Goal: Check status: Check status

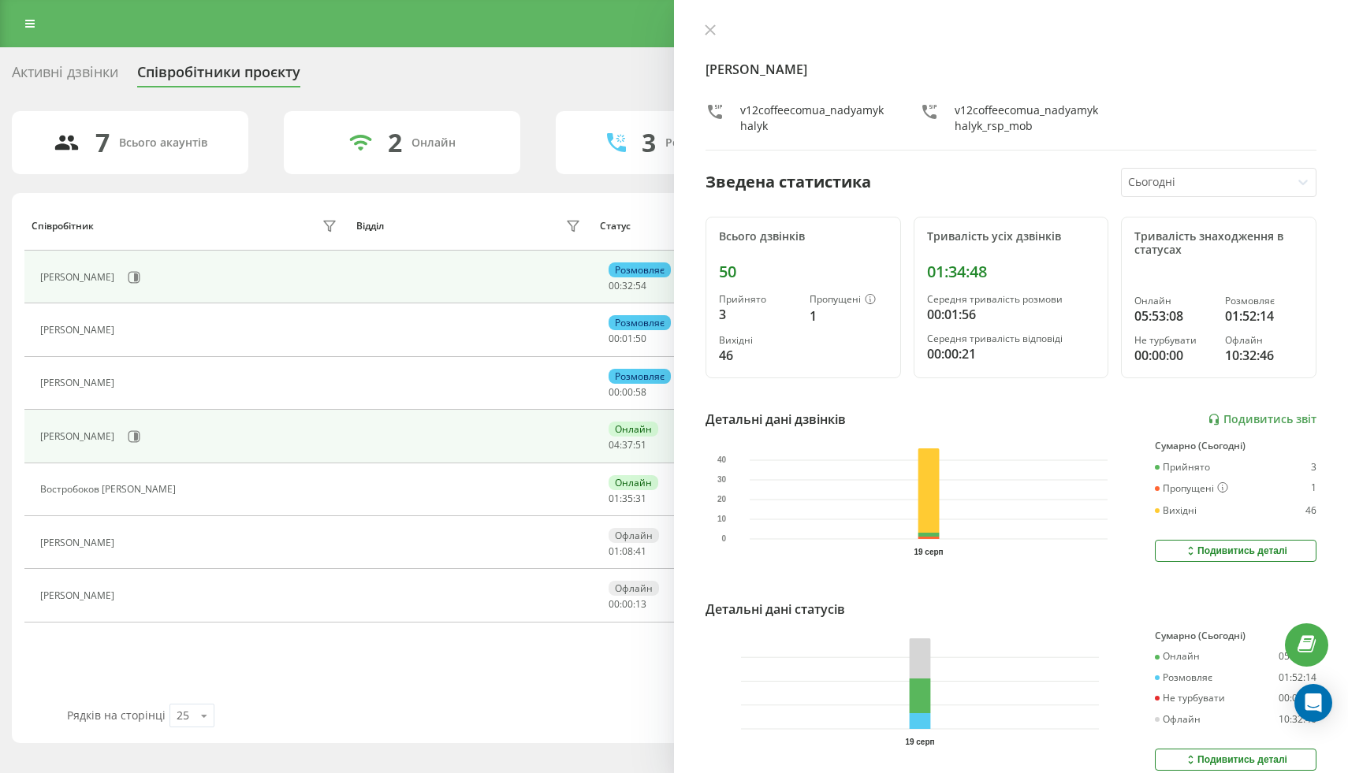
click at [174, 273] on div "[PERSON_NAME]" at bounding box center [190, 277] width 300 height 27
click at [146, 273] on button at bounding box center [134, 278] width 24 height 24
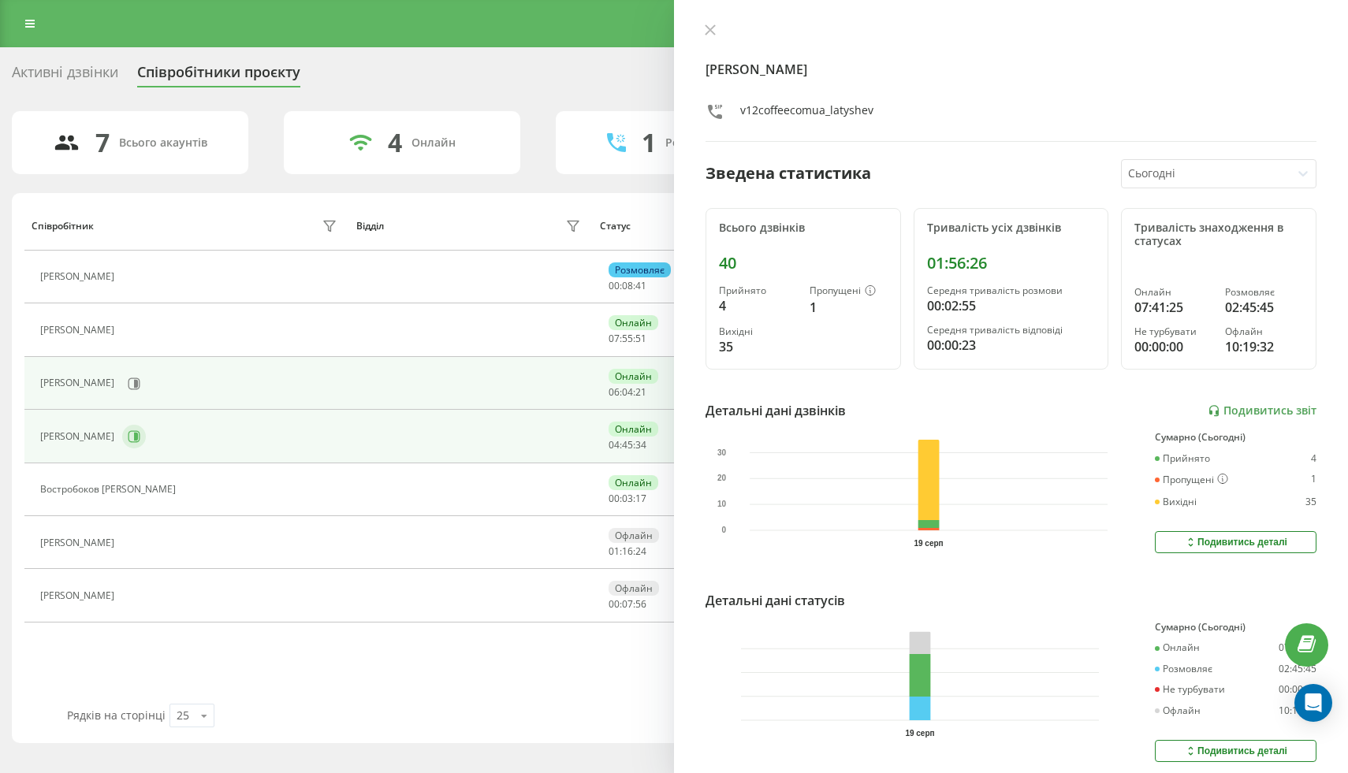
click at [146, 425] on button at bounding box center [134, 437] width 24 height 24
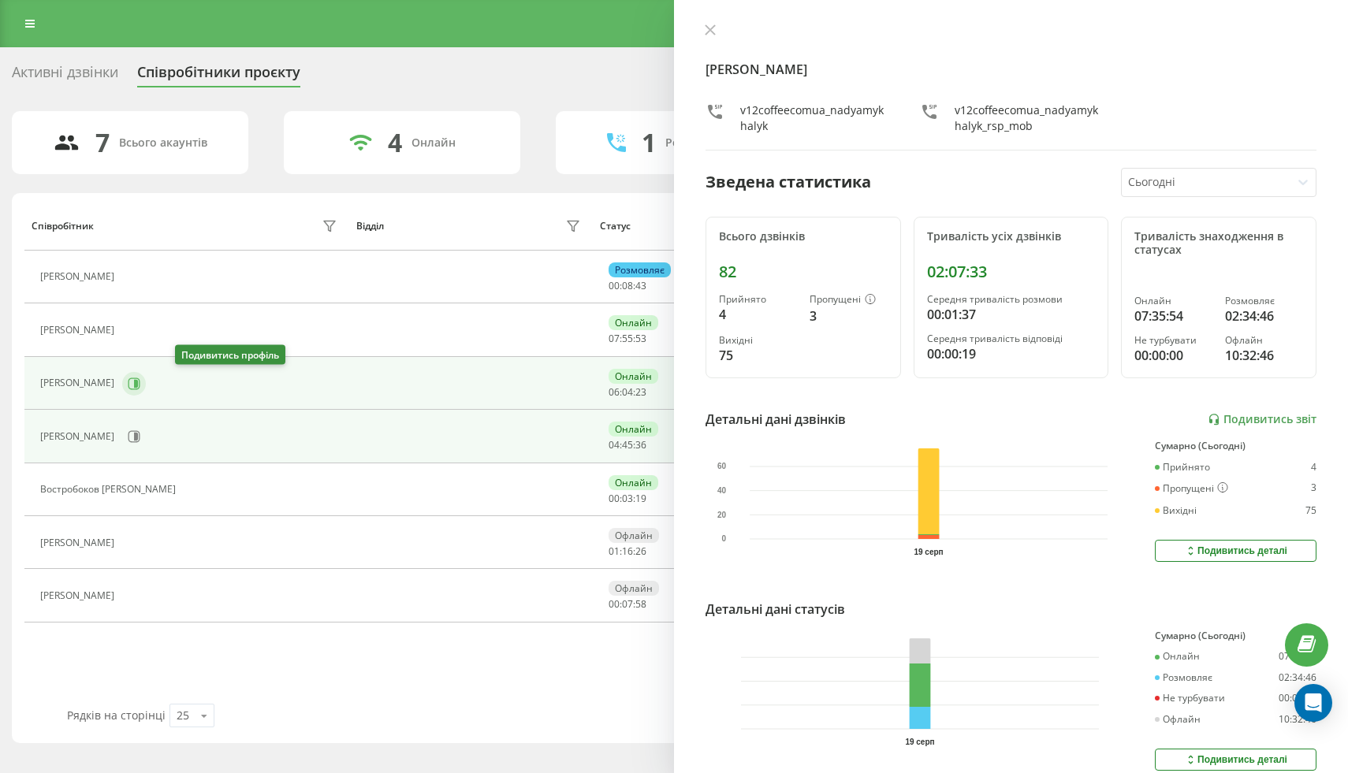
click at [140, 385] on icon at bounding box center [134, 384] width 12 height 12
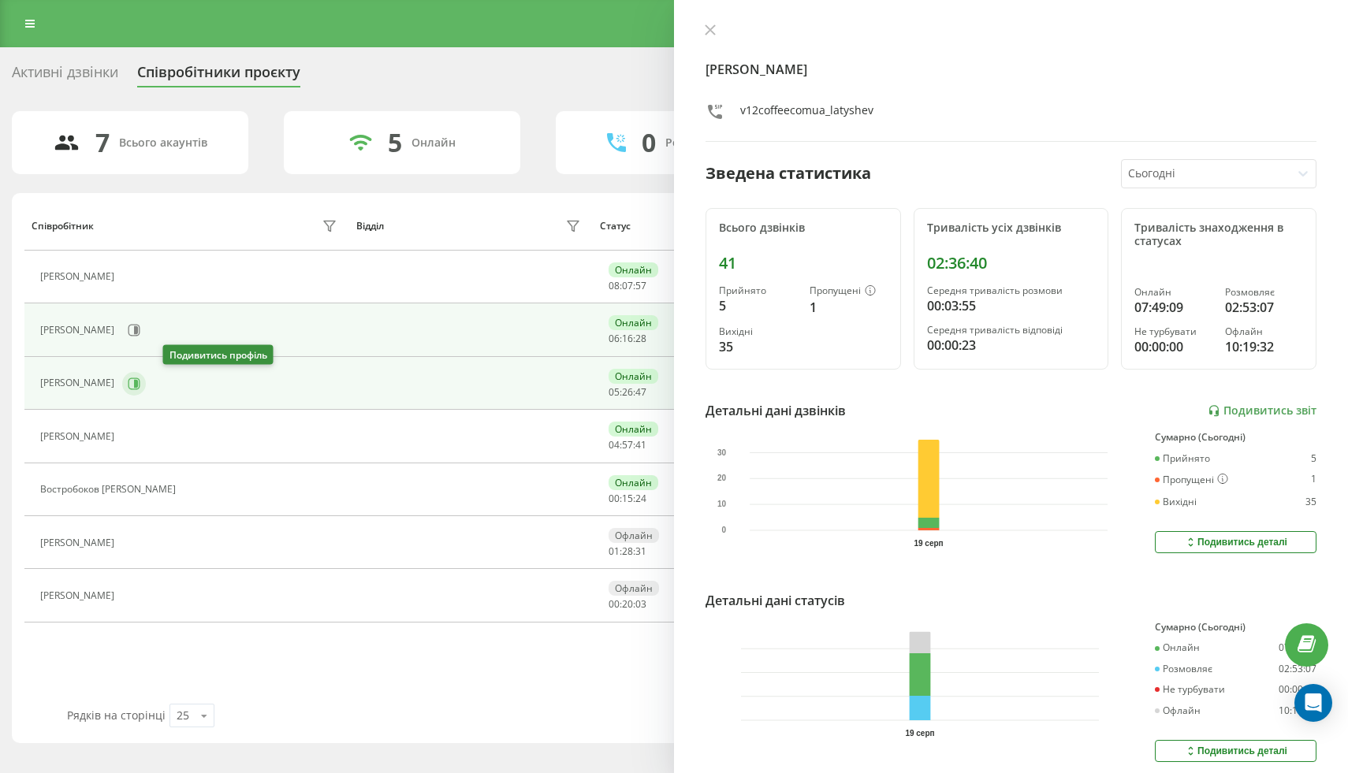
click at [140, 387] on icon at bounding box center [134, 384] width 13 height 13
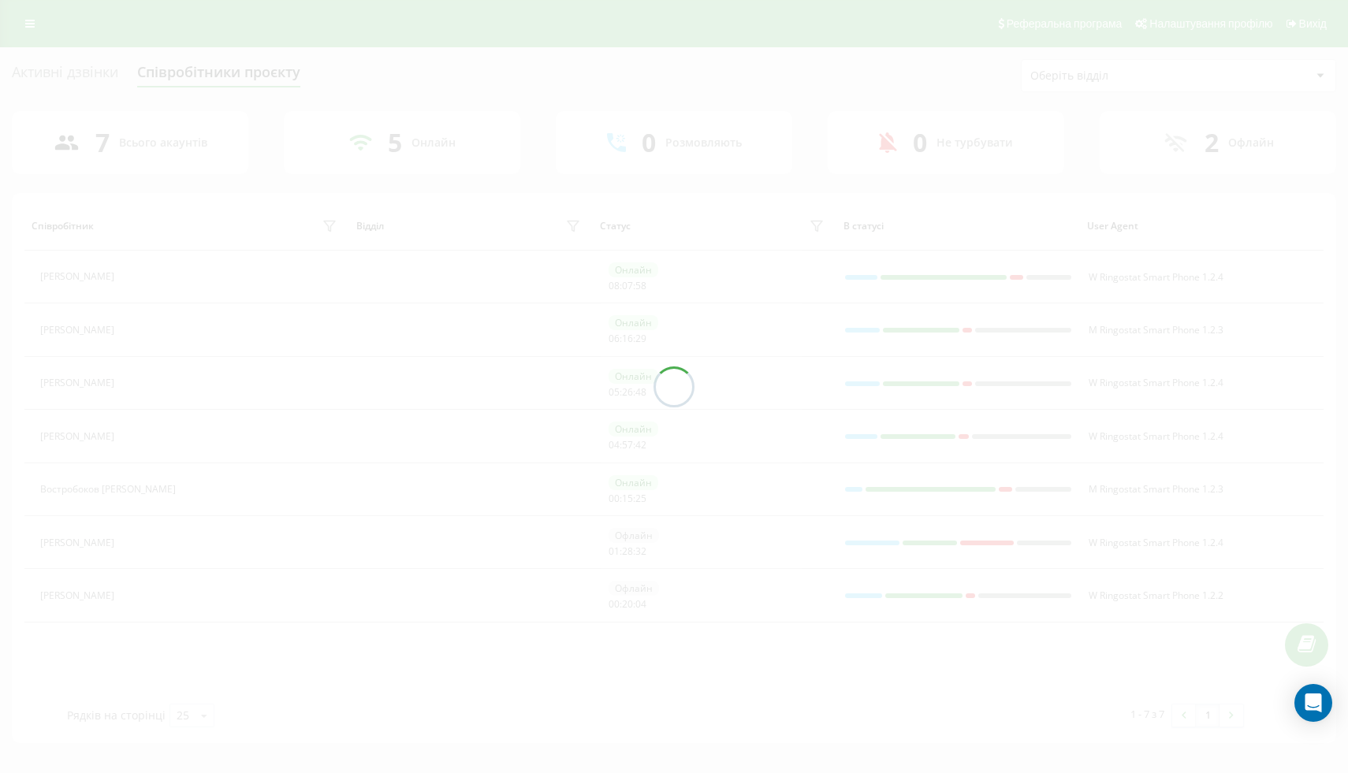
click at [185, 334] on div "Активні дзвінки Співробітники проєкту Оберіть відділ 7 Всього акаунтів 5 Онлайн…" at bounding box center [674, 401] width 1324 height 684
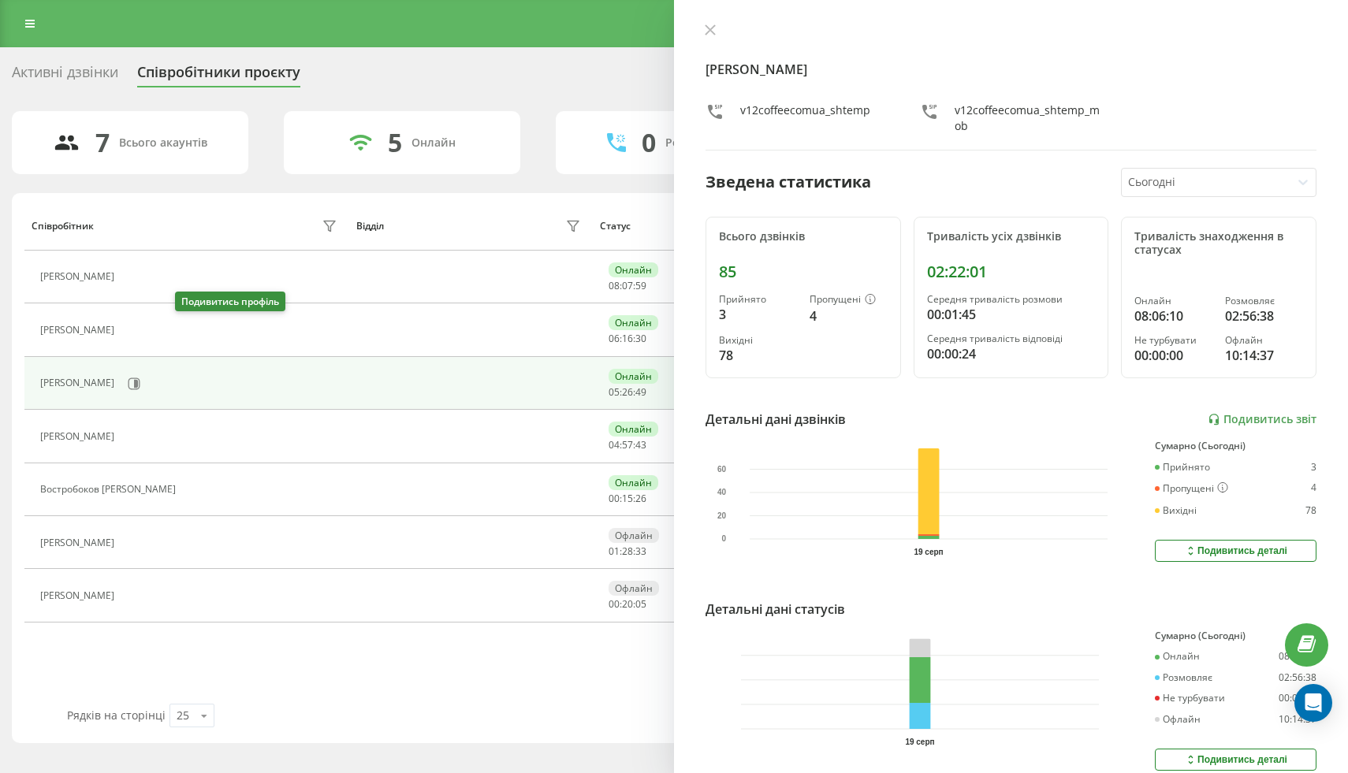
click at [138, 334] on icon at bounding box center [131, 330] width 13 height 13
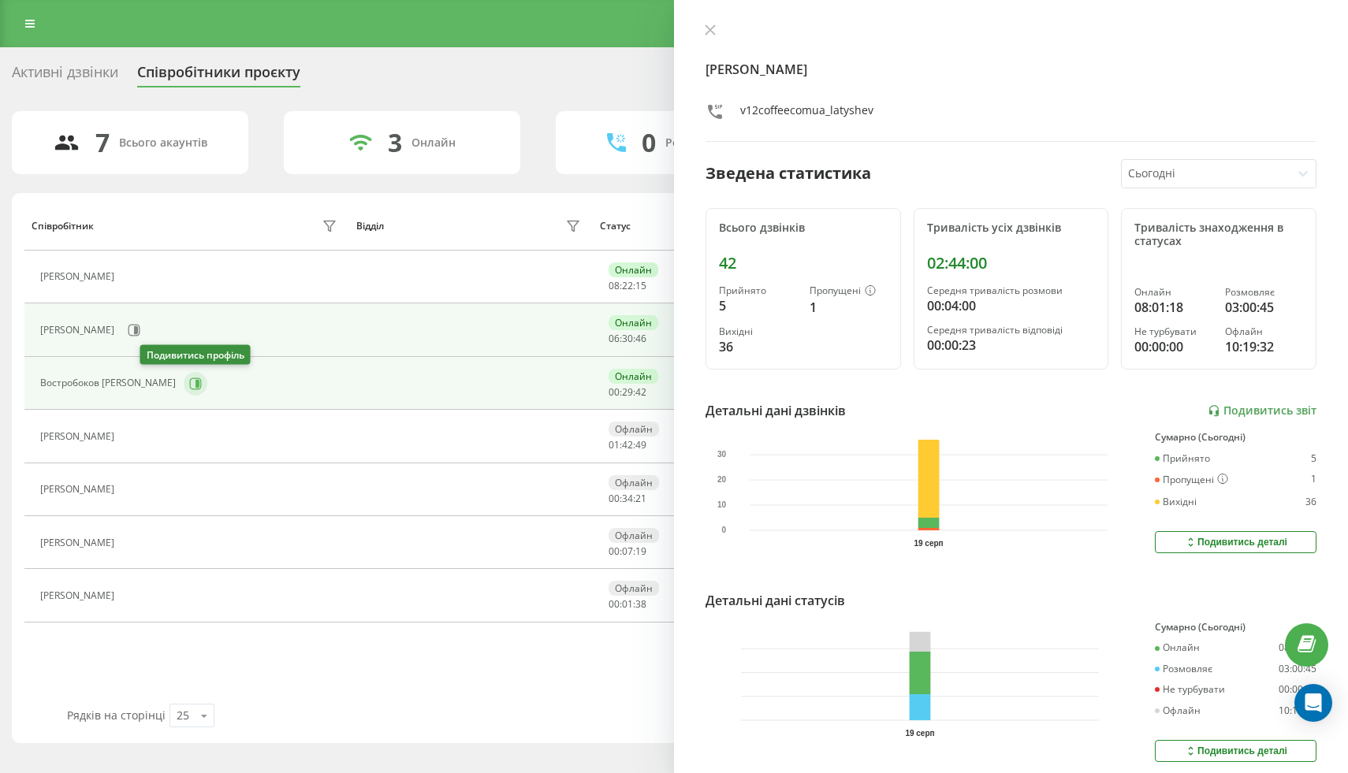
click at [184, 387] on button at bounding box center [196, 384] width 24 height 24
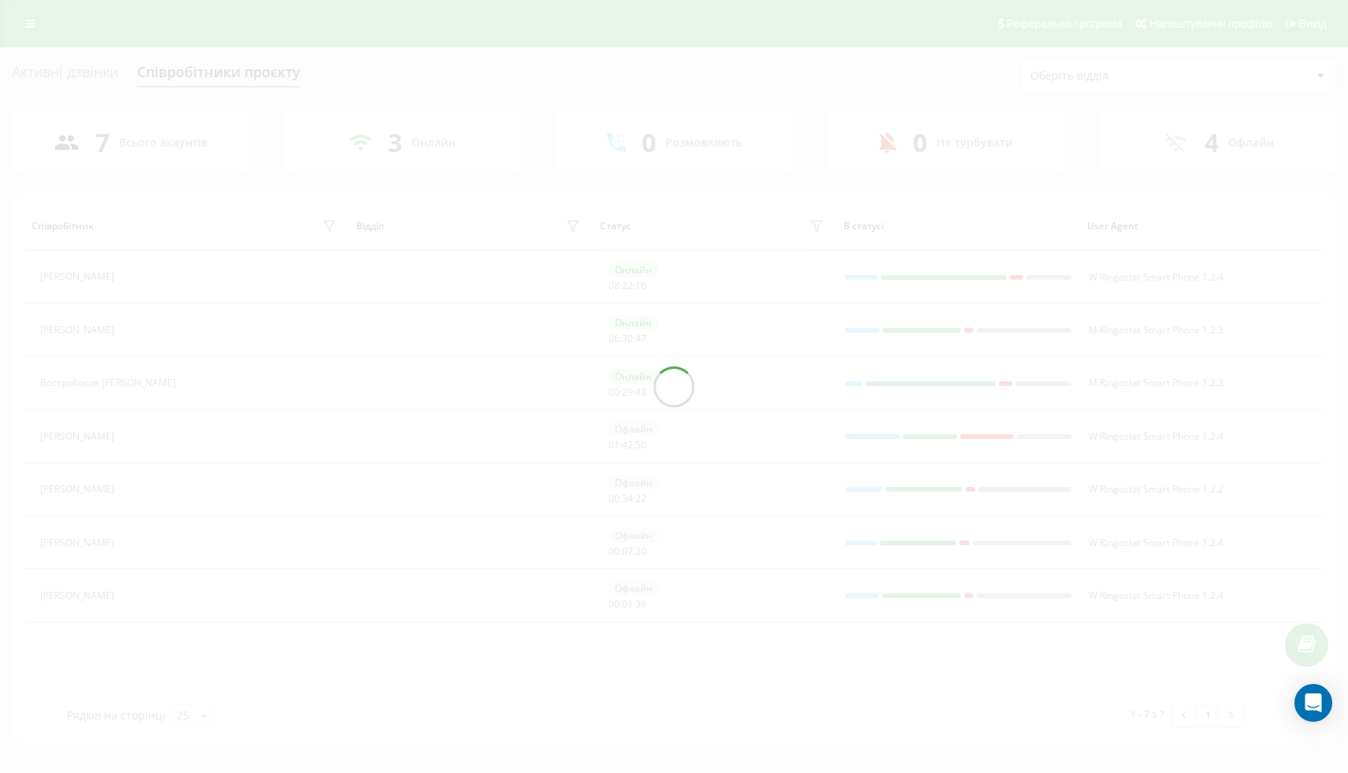
click at [177, 331] on div at bounding box center [674, 386] width 1348 height 773
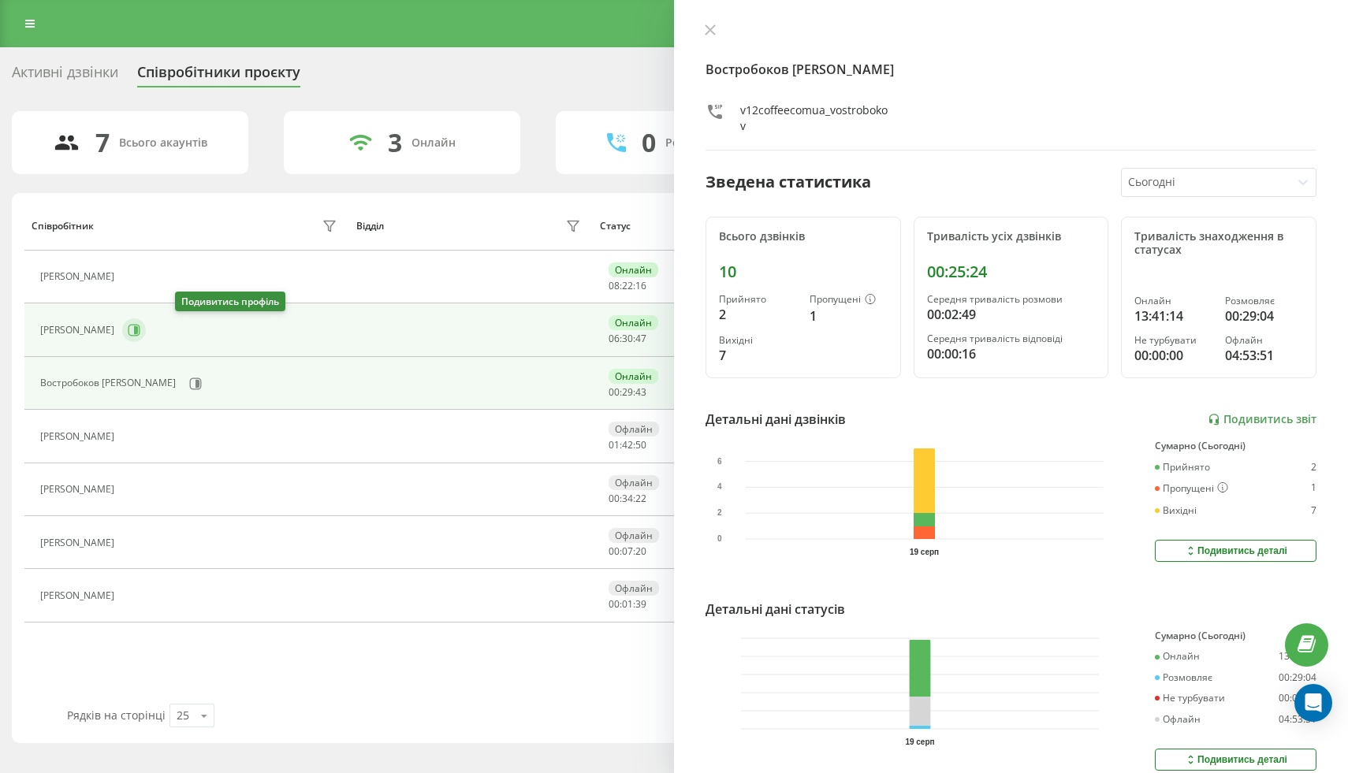
click at [140, 331] on icon at bounding box center [134, 330] width 13 height 13
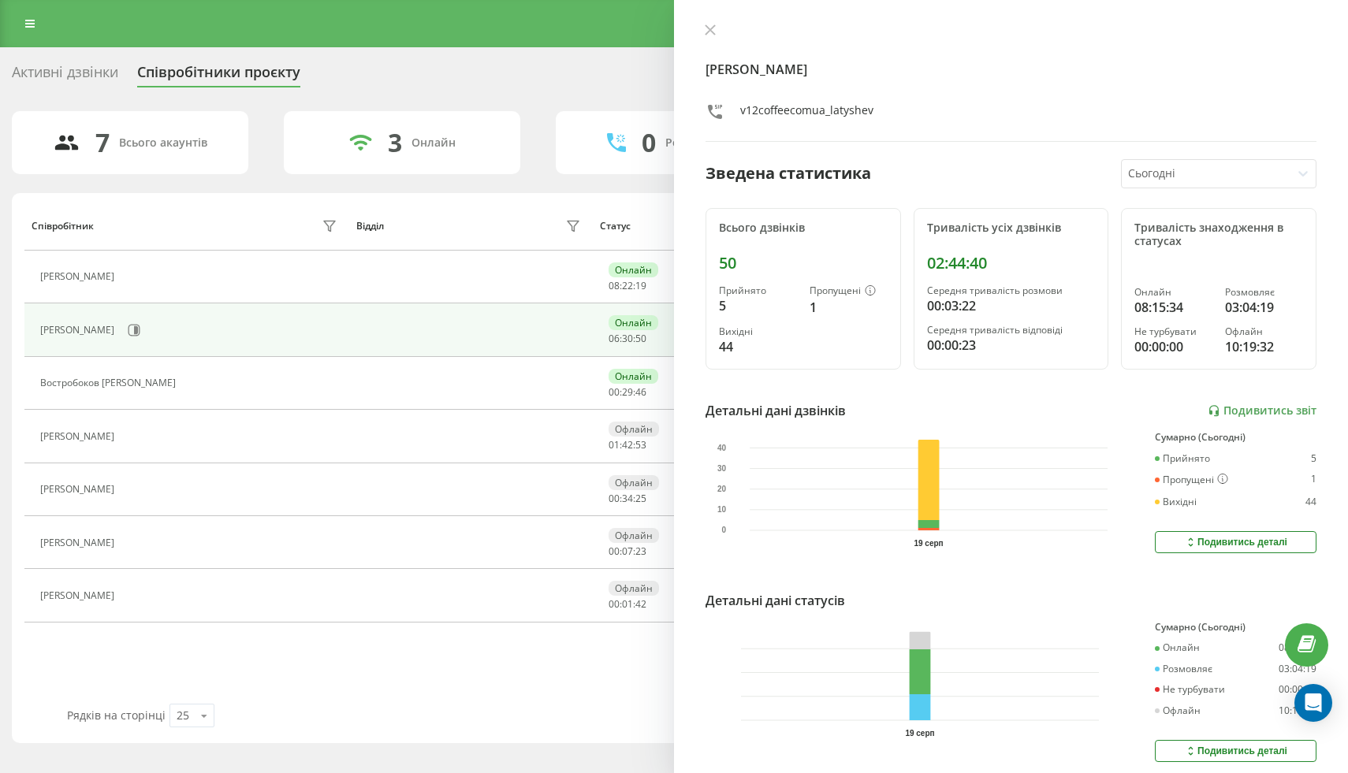
click at [1106, 472] on icon "[DATE] 0 10 20 30 40" at bounding box center [912, 489] width 390 height 114
